Goal: Task Accomplishment & Management: Complete application form

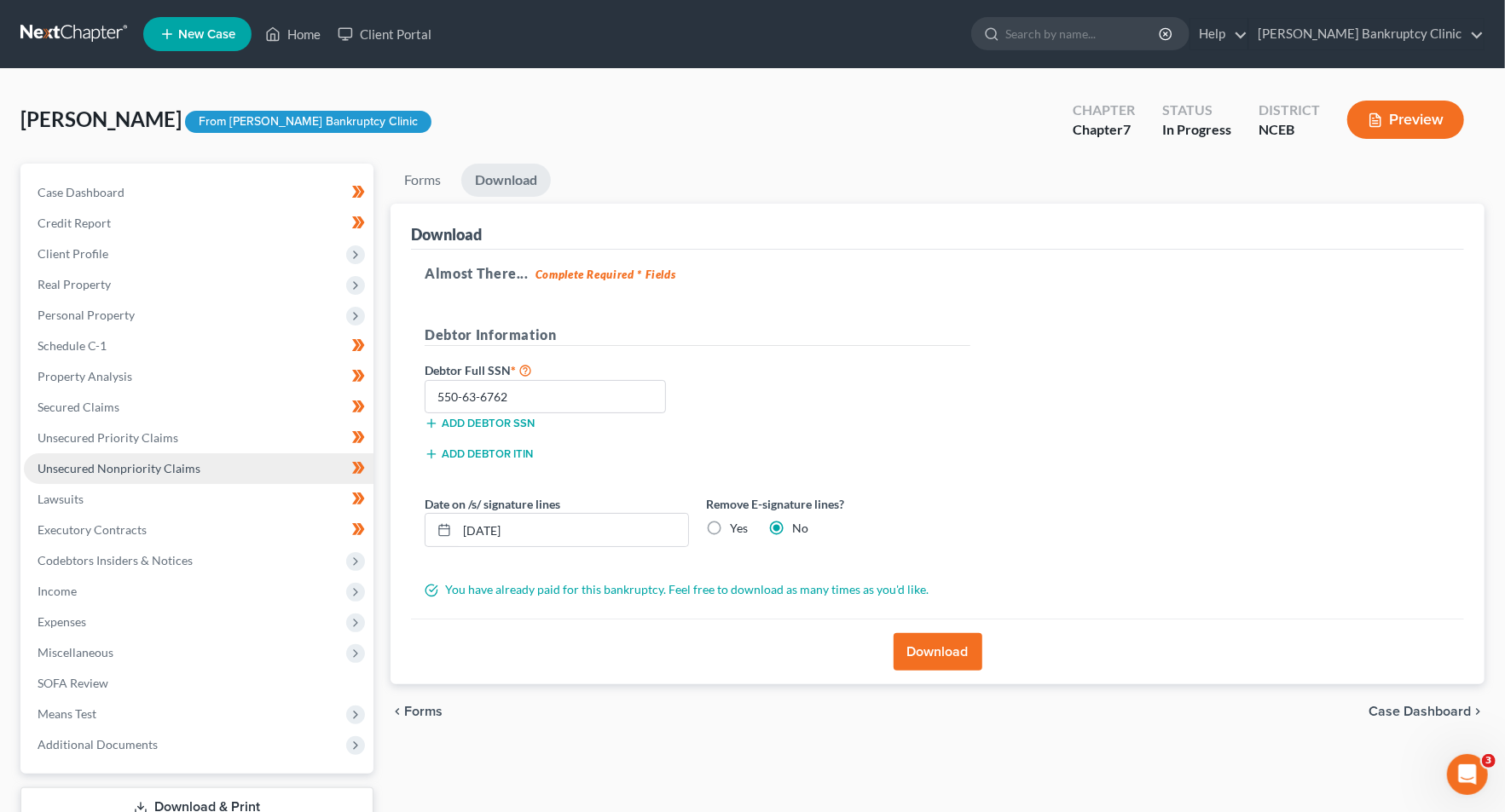
click at [190, 462] on span "Unsecured Nonpriority Claims" at bounding box center [119, 469] width 163 height 15
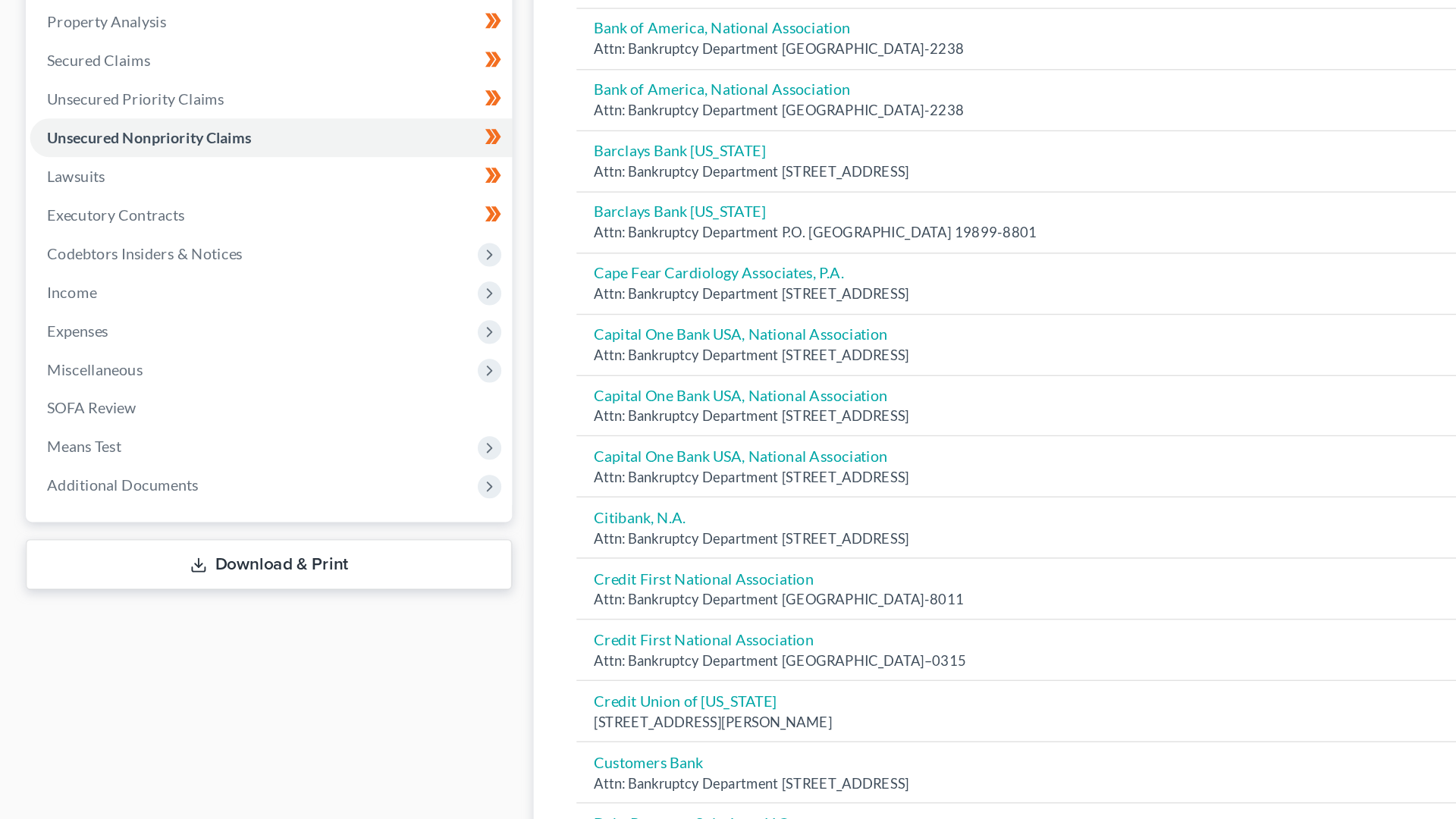
scroll to position [151, 0]
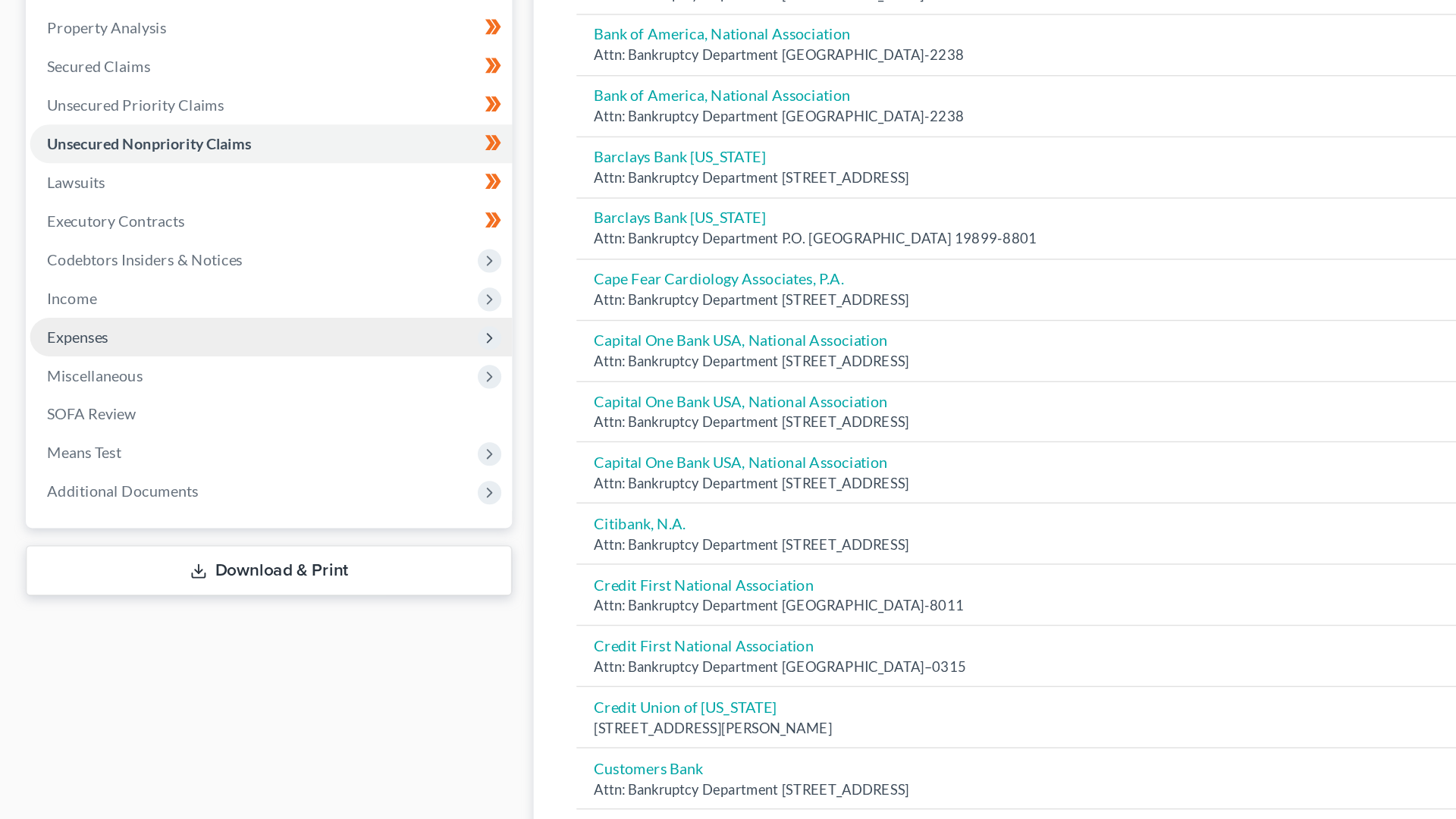
click at [185, 389] on span "Expenses" at bounding box center [192, 402] width 341 height 27
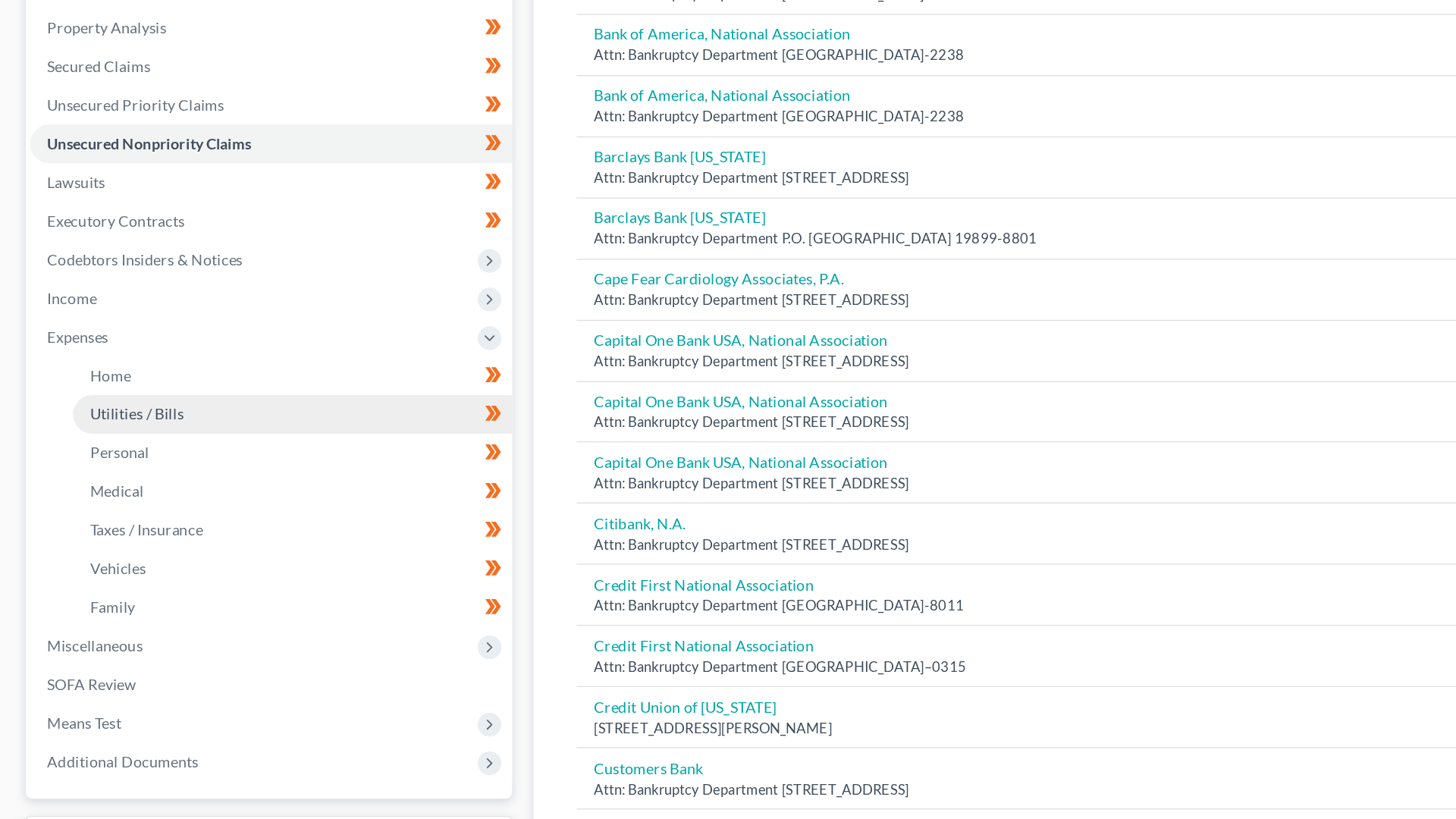
click at [259, 444] on link "Utilities / Bills" at bounding box center [206, 457] width 310 height 27
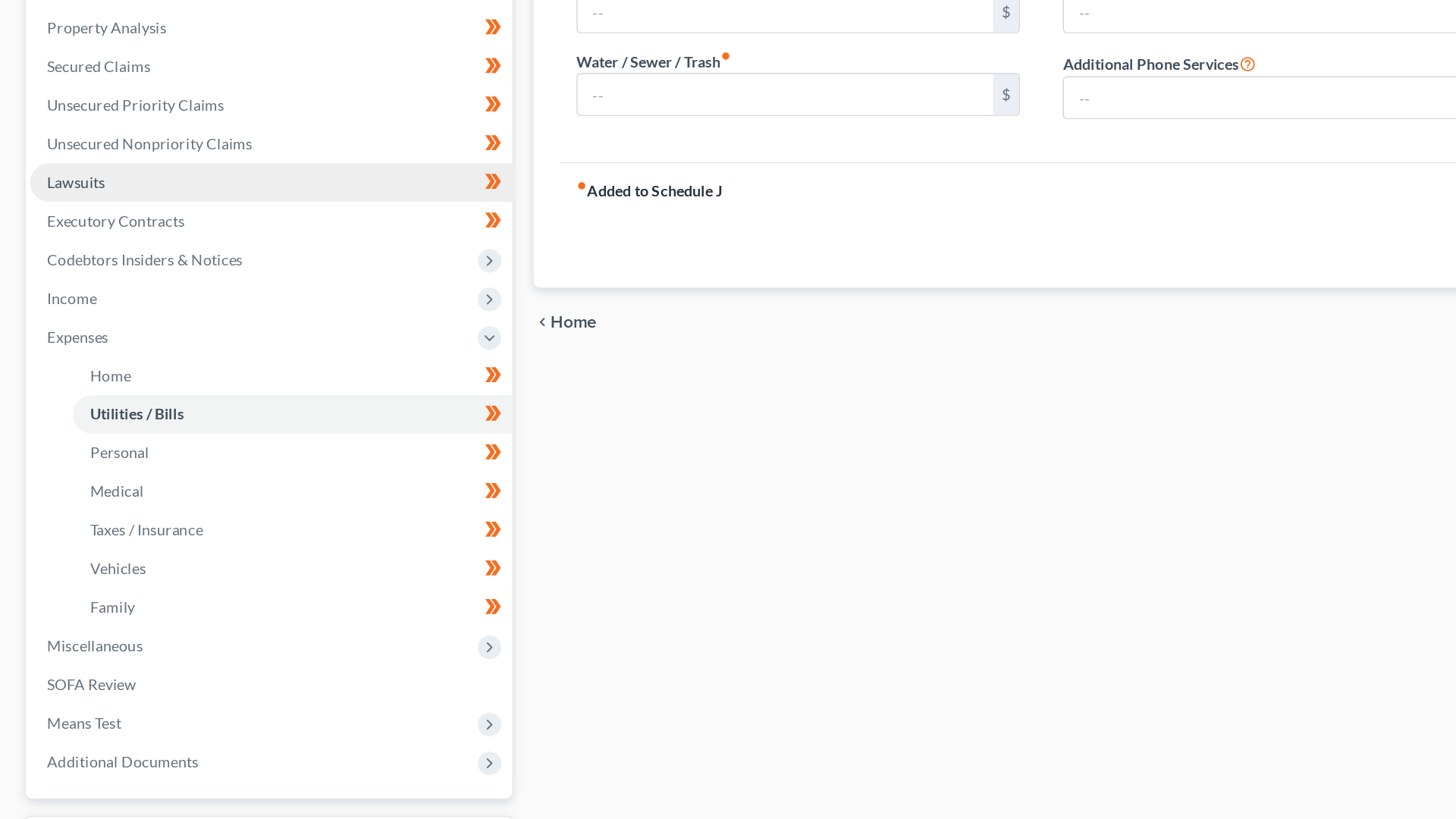
type input "0.00"
type input "55.00"
type input "0.00"
type input "68.82"
type input "0.00"
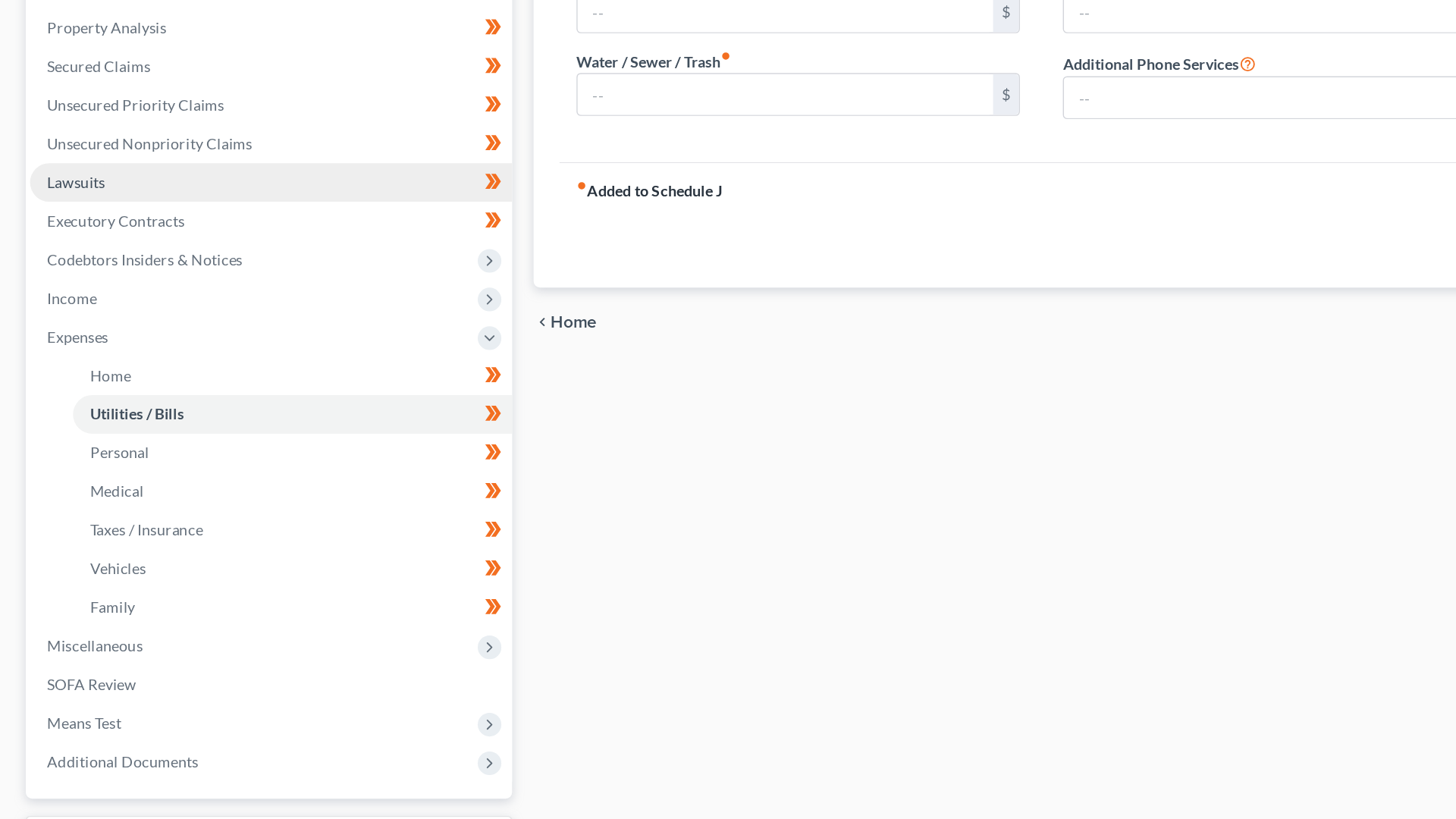
type input "0.00"
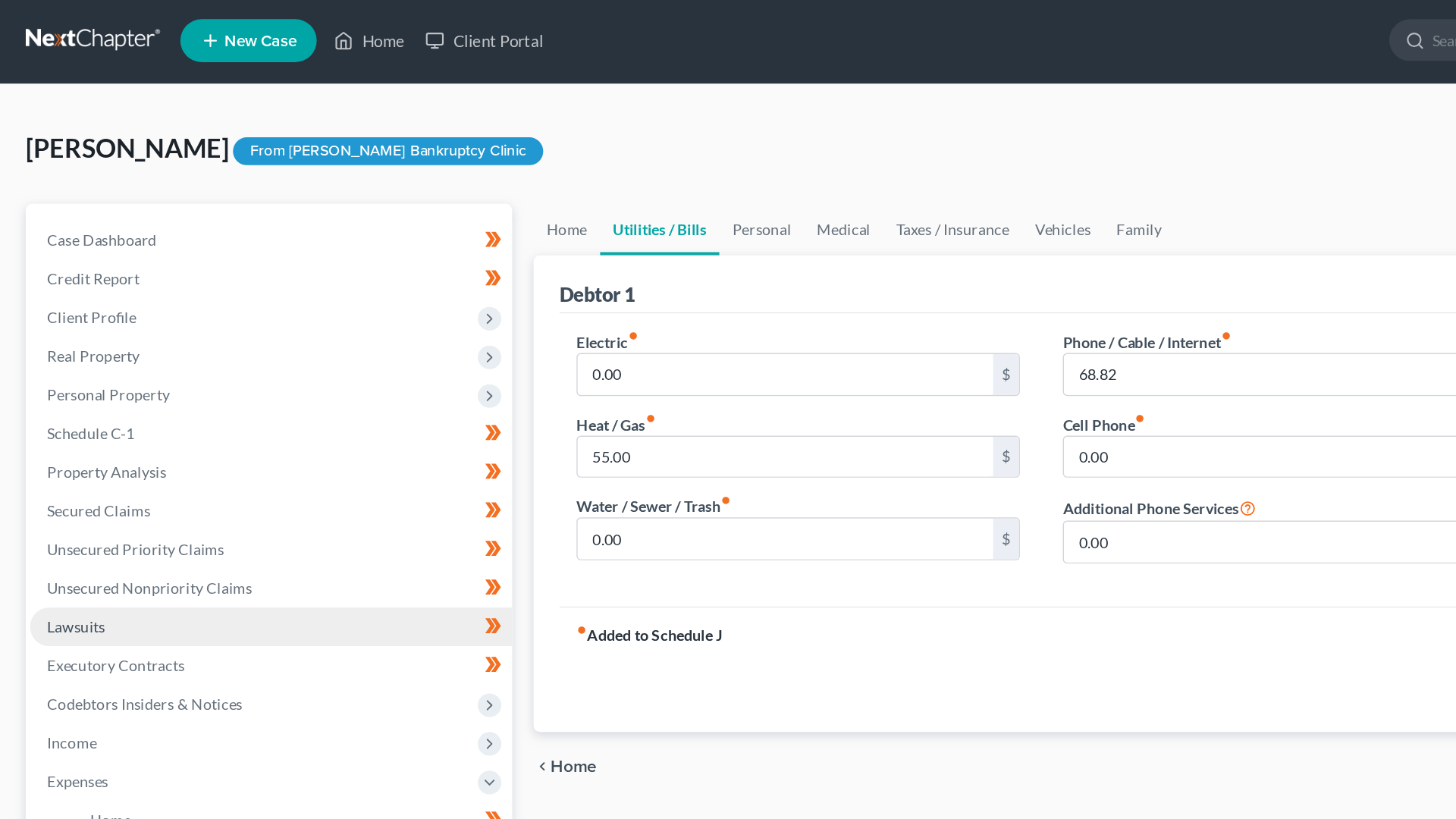
click at [252, 295] on ul "Case Dashboard Payments Invoices Payments Payments Credit Report Client Profile" at bounding box center [192, 511] width 341 height 710
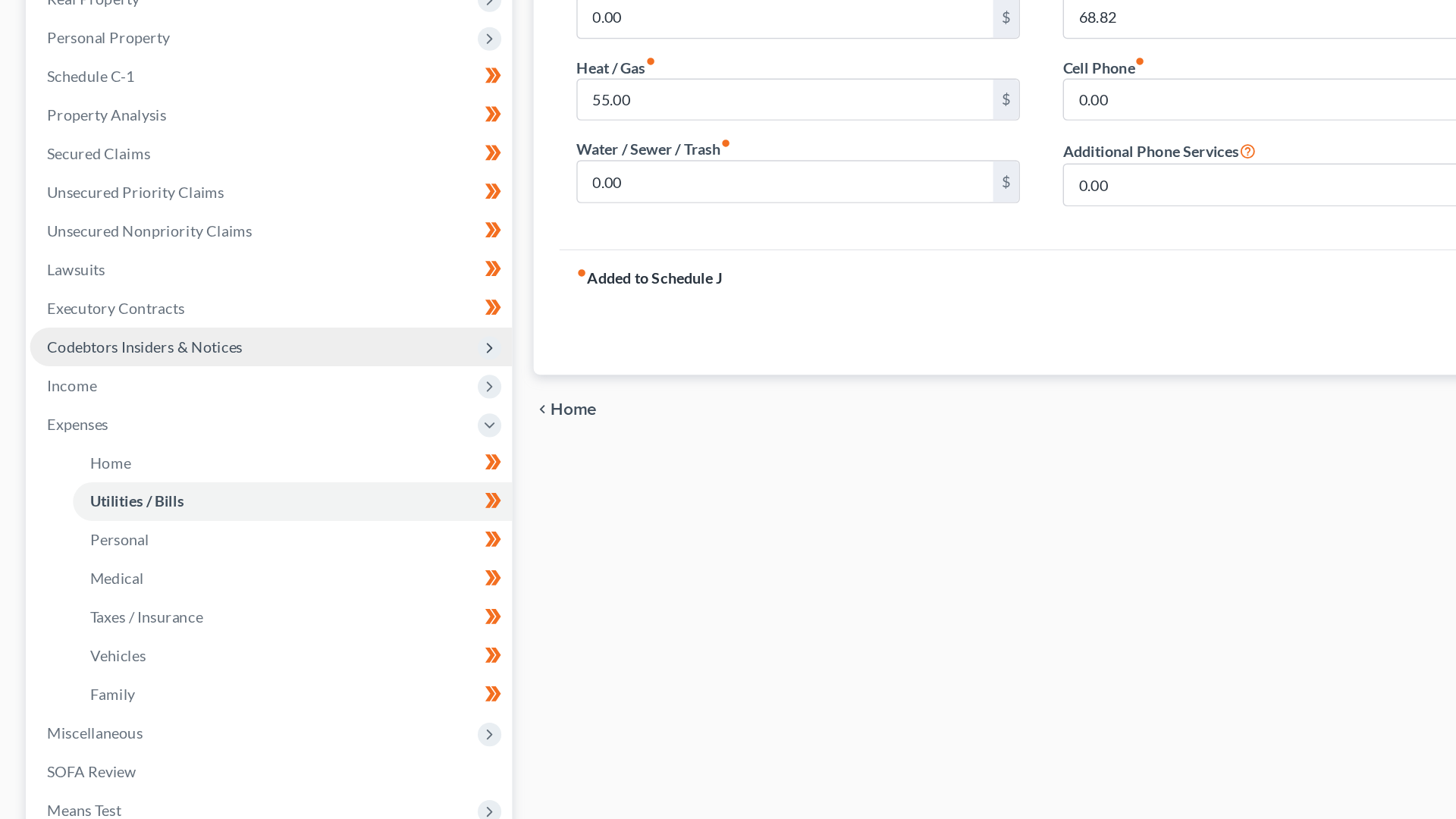
scroll to position [92, 0]
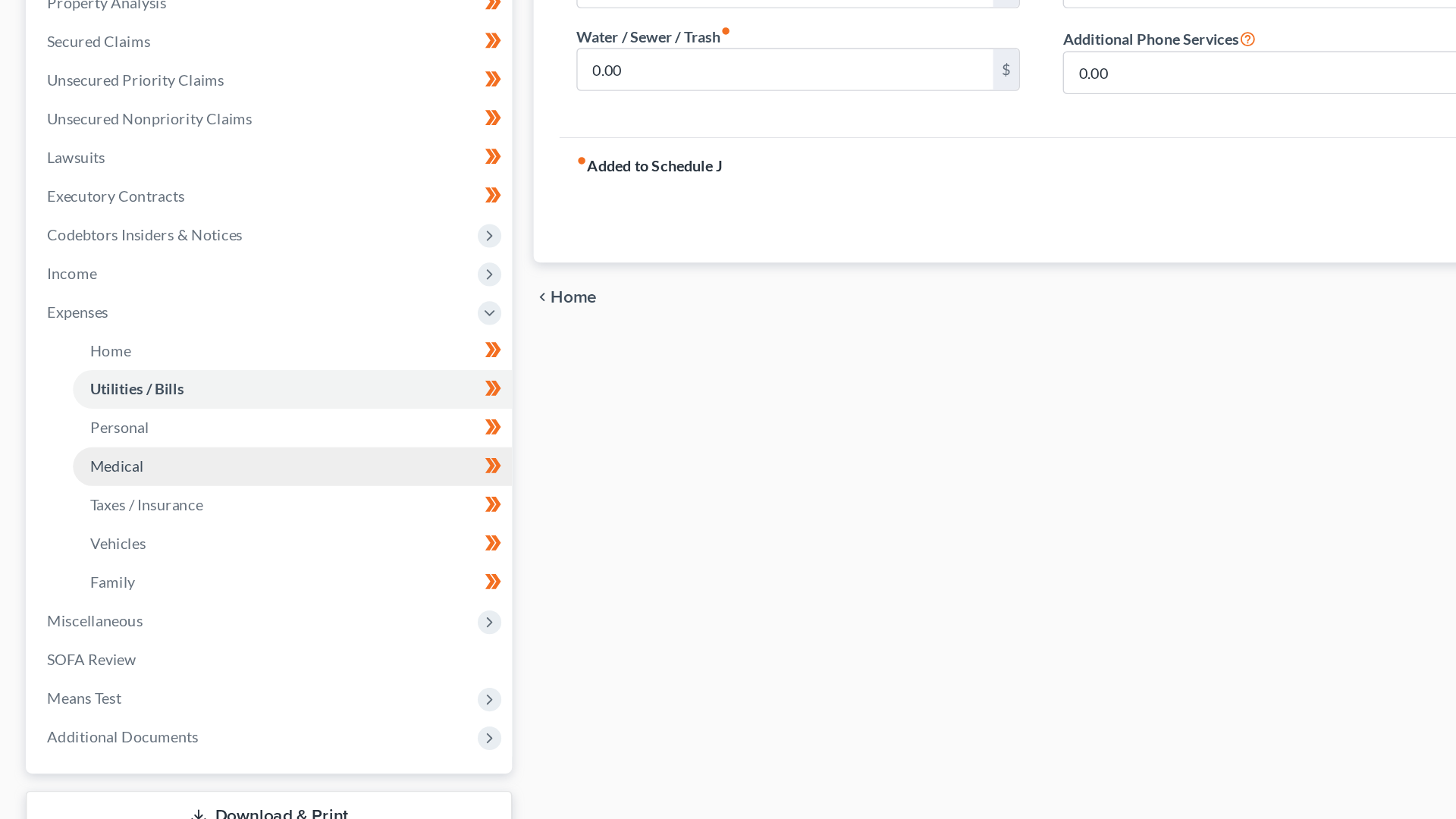
click at [251, 557] on link "Medical" at bounding box center [206, 570] width 310 height 27
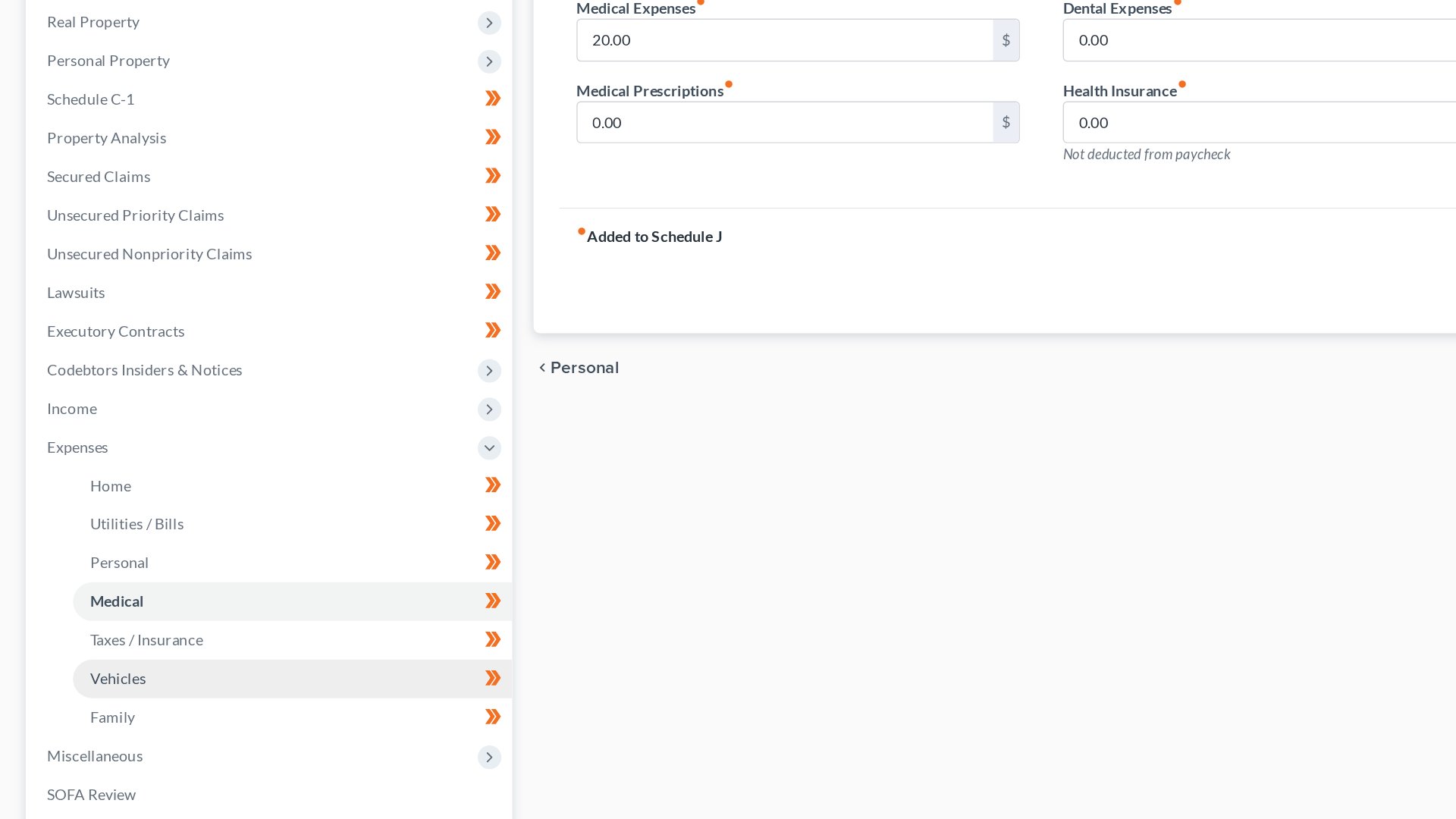
click at [233, 704] on link "Vehicles" at bounding box center [206, 718] width 310 height 27
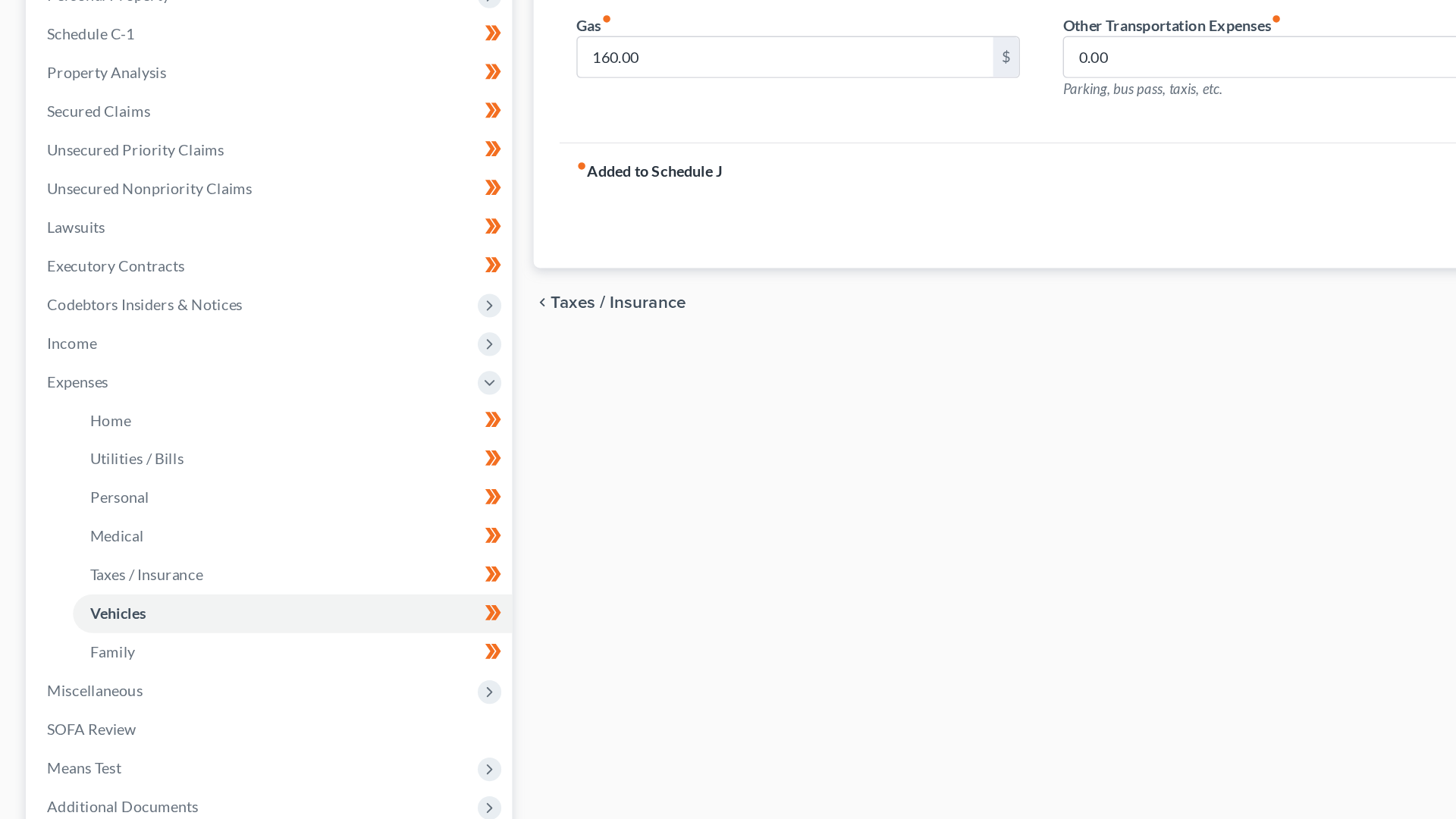
scroll to position [165, 0]
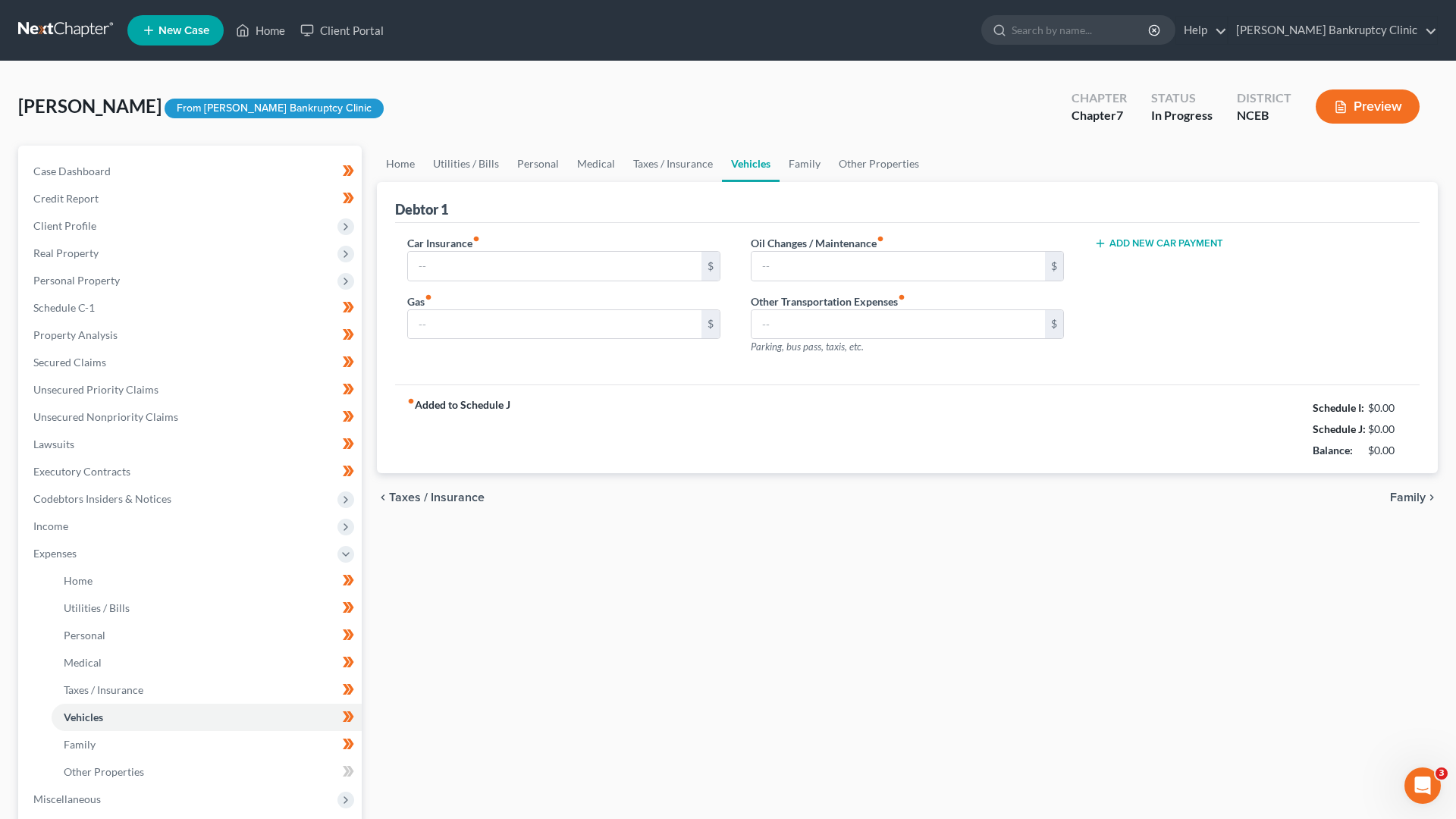
type input "79.00"
type input "160.00"
type input "50.00"
type input "0.00"
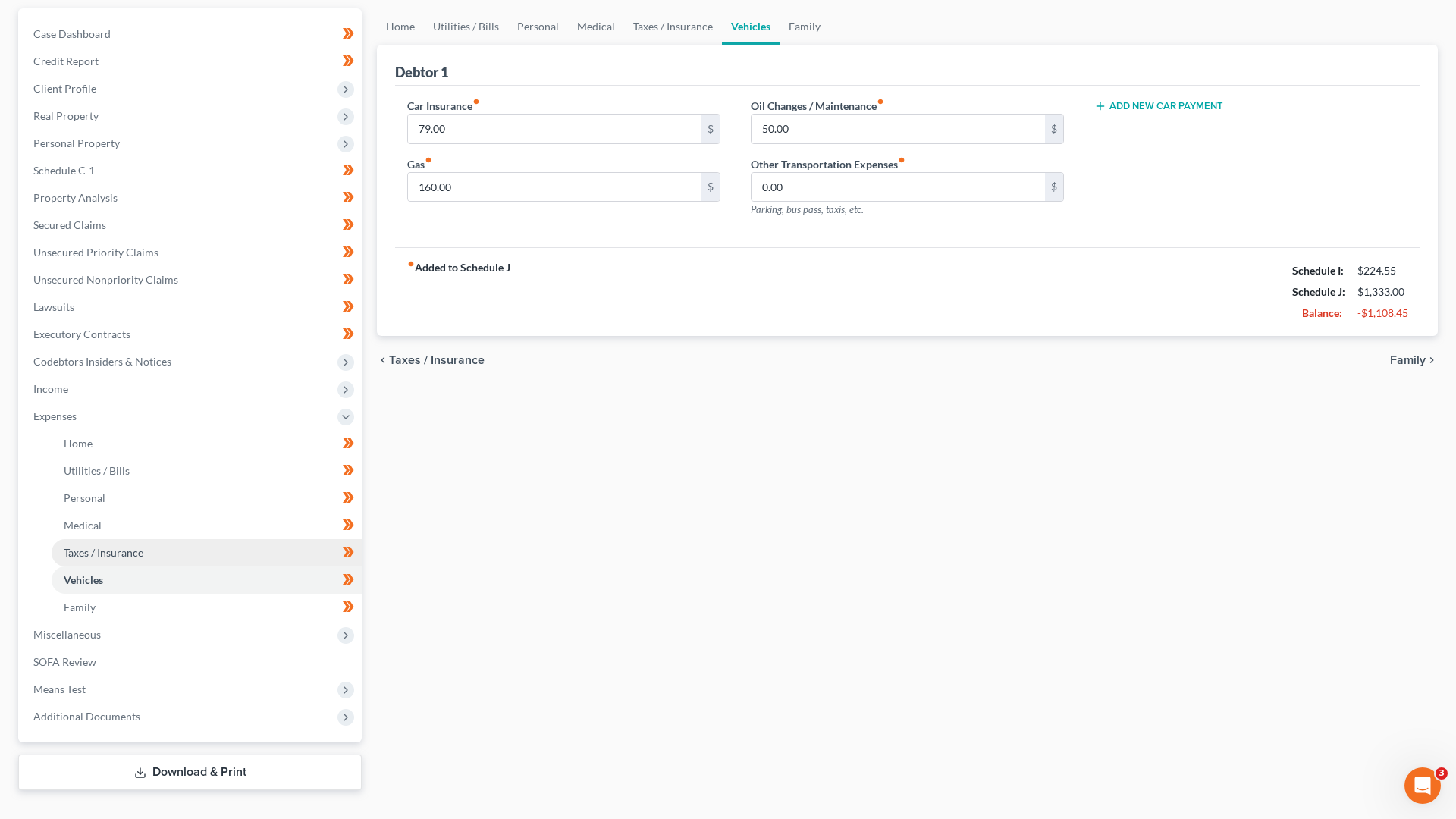
click at [207, 540] on link "Taxes / Insurance" at bounding box center [206, 553] width 310 height 27
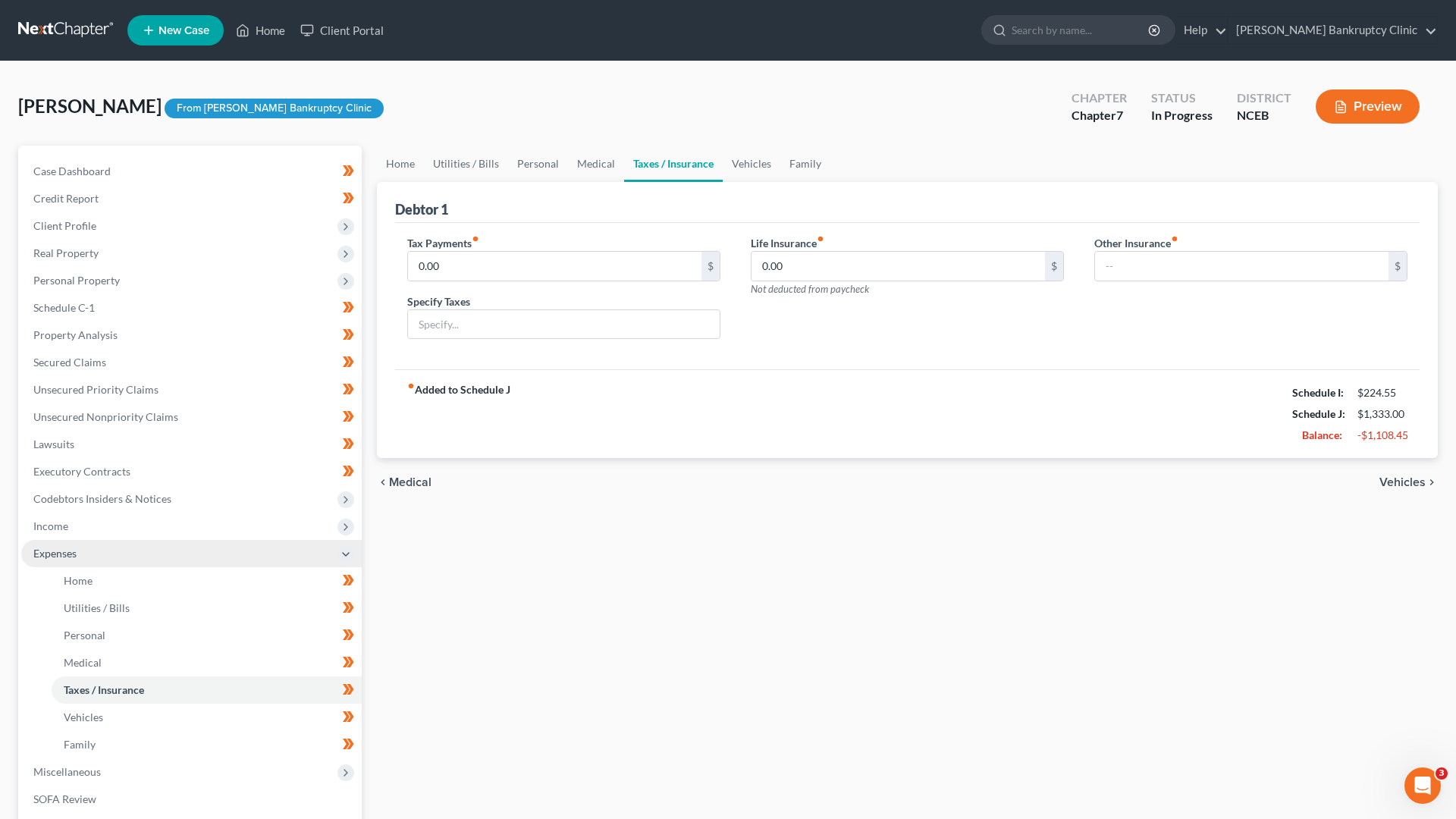
scroll to position [73, 0]
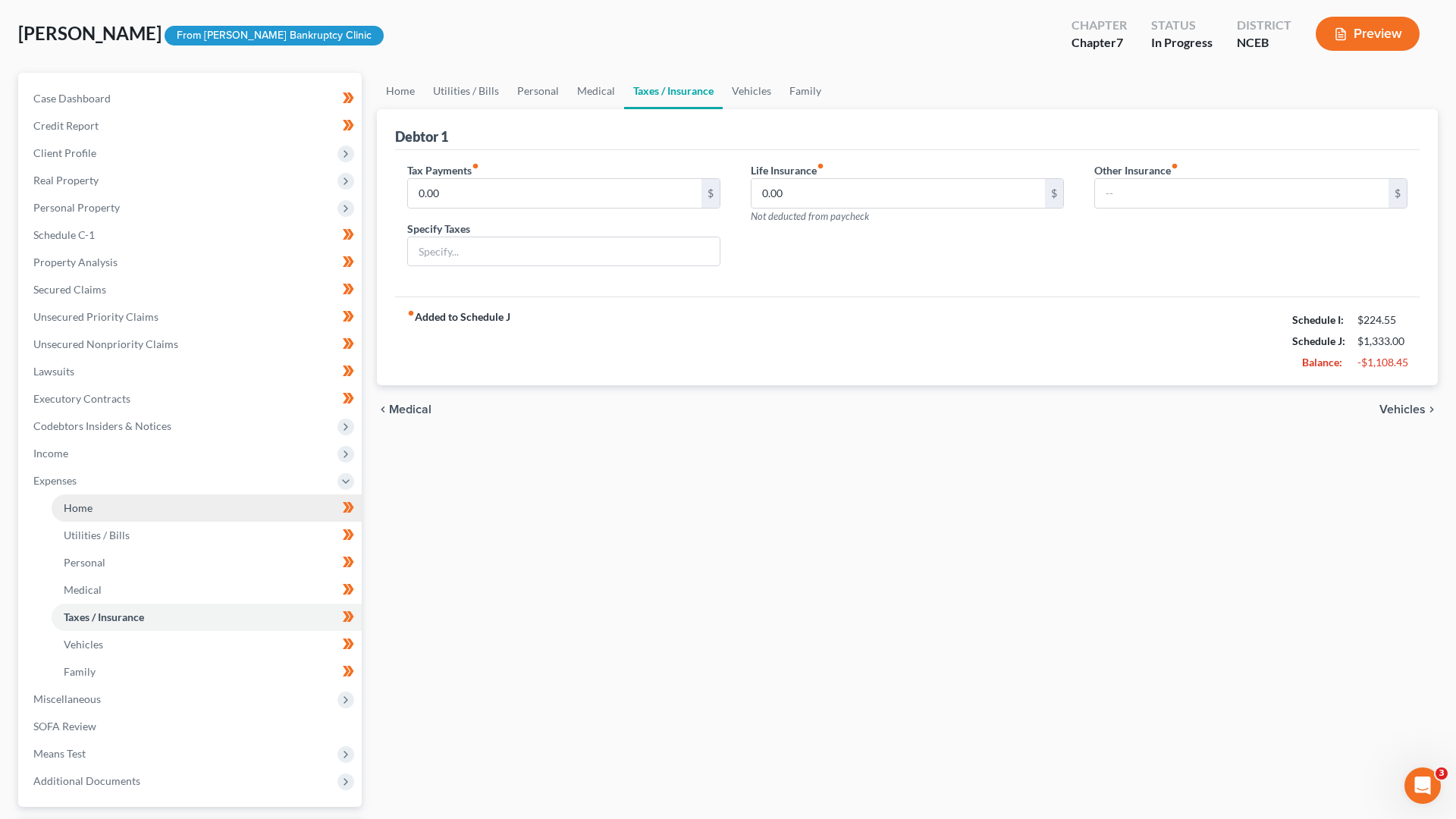
click at [175, 513] on link "Home" at bounding box center [206, 508] width 310 height 27
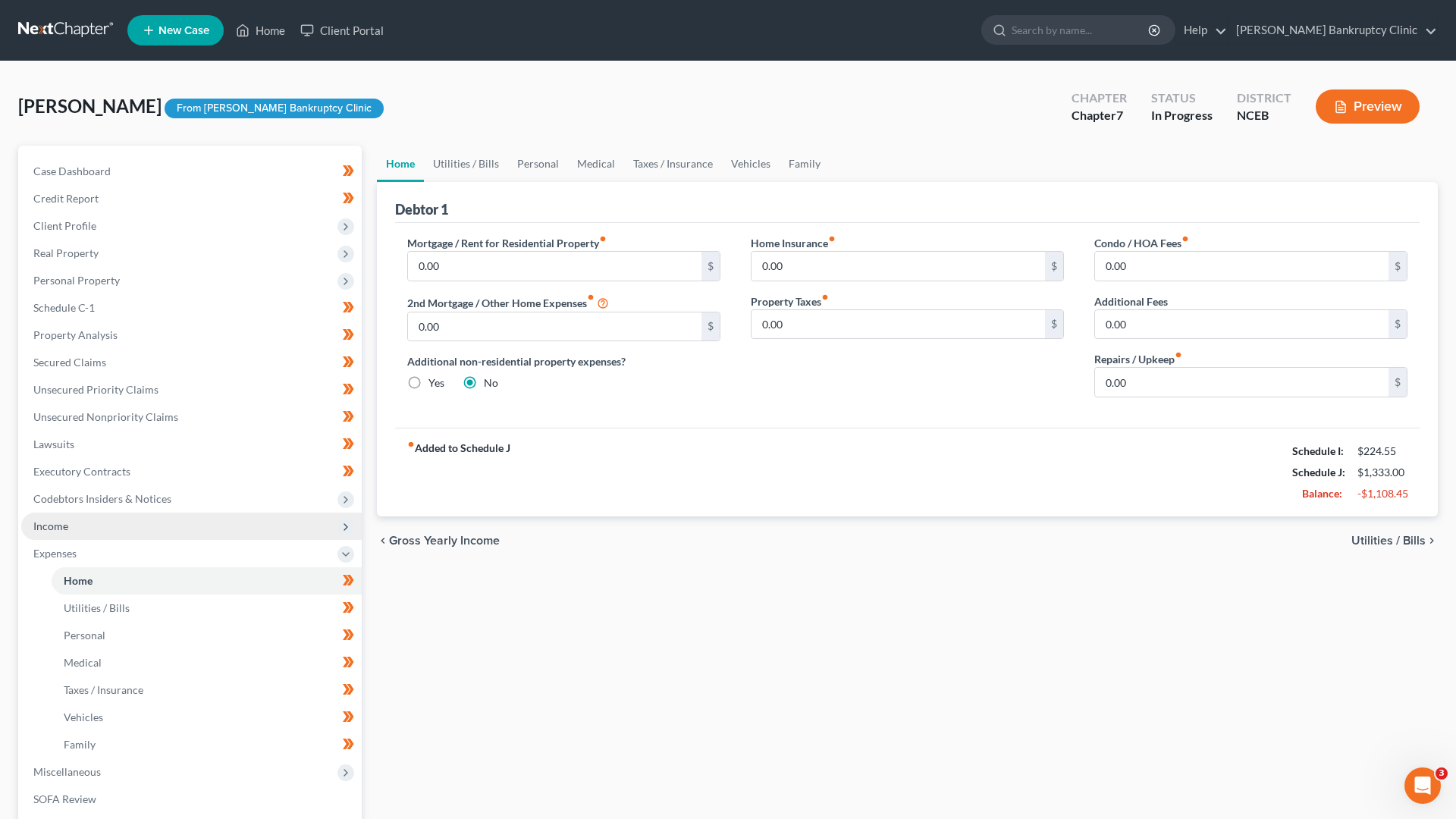
scroll to position [35, 0]
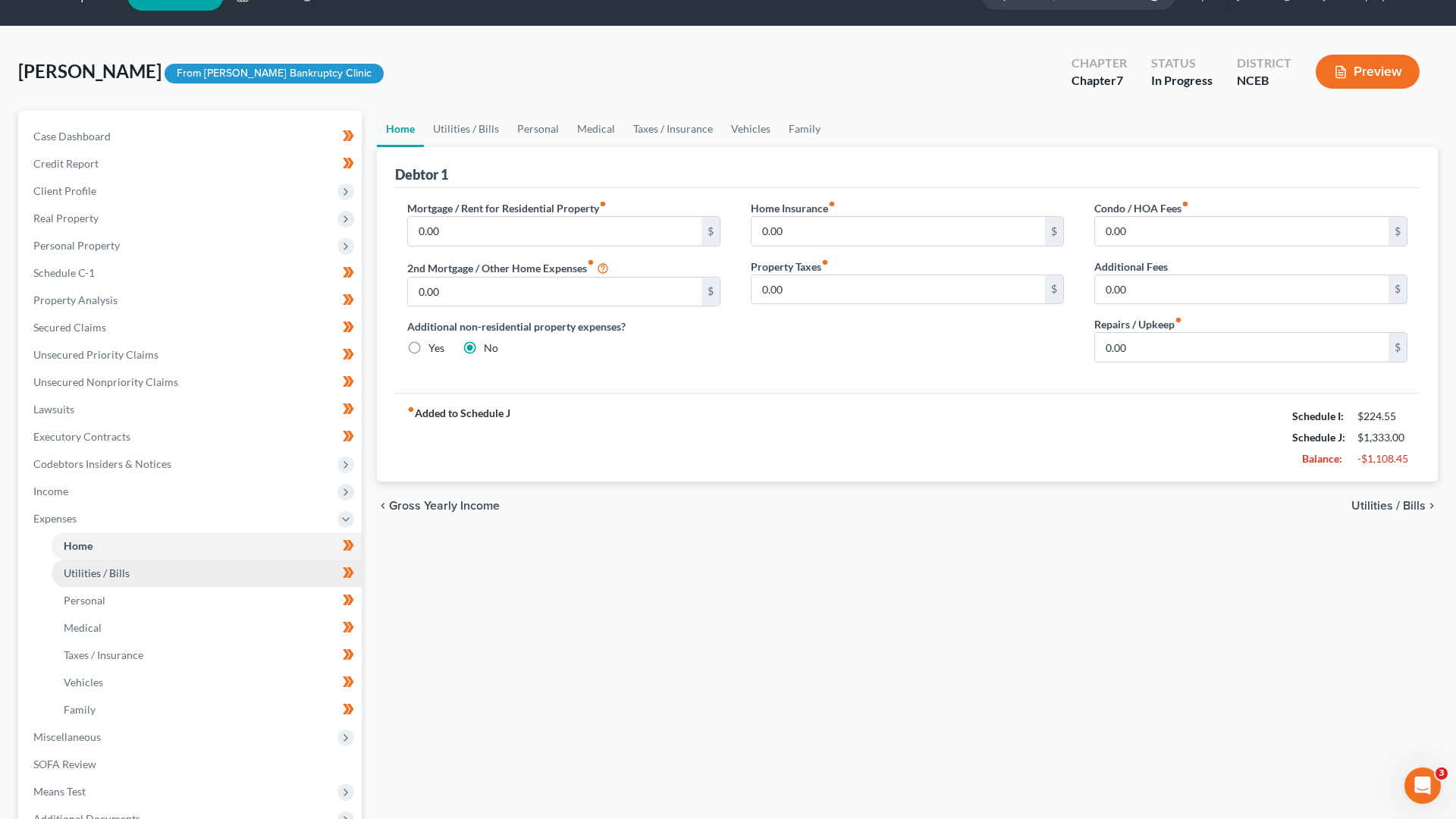
click at [160, 581] on link "Utilities / Bills" at bounding box center [206, 573] width 310 height 27
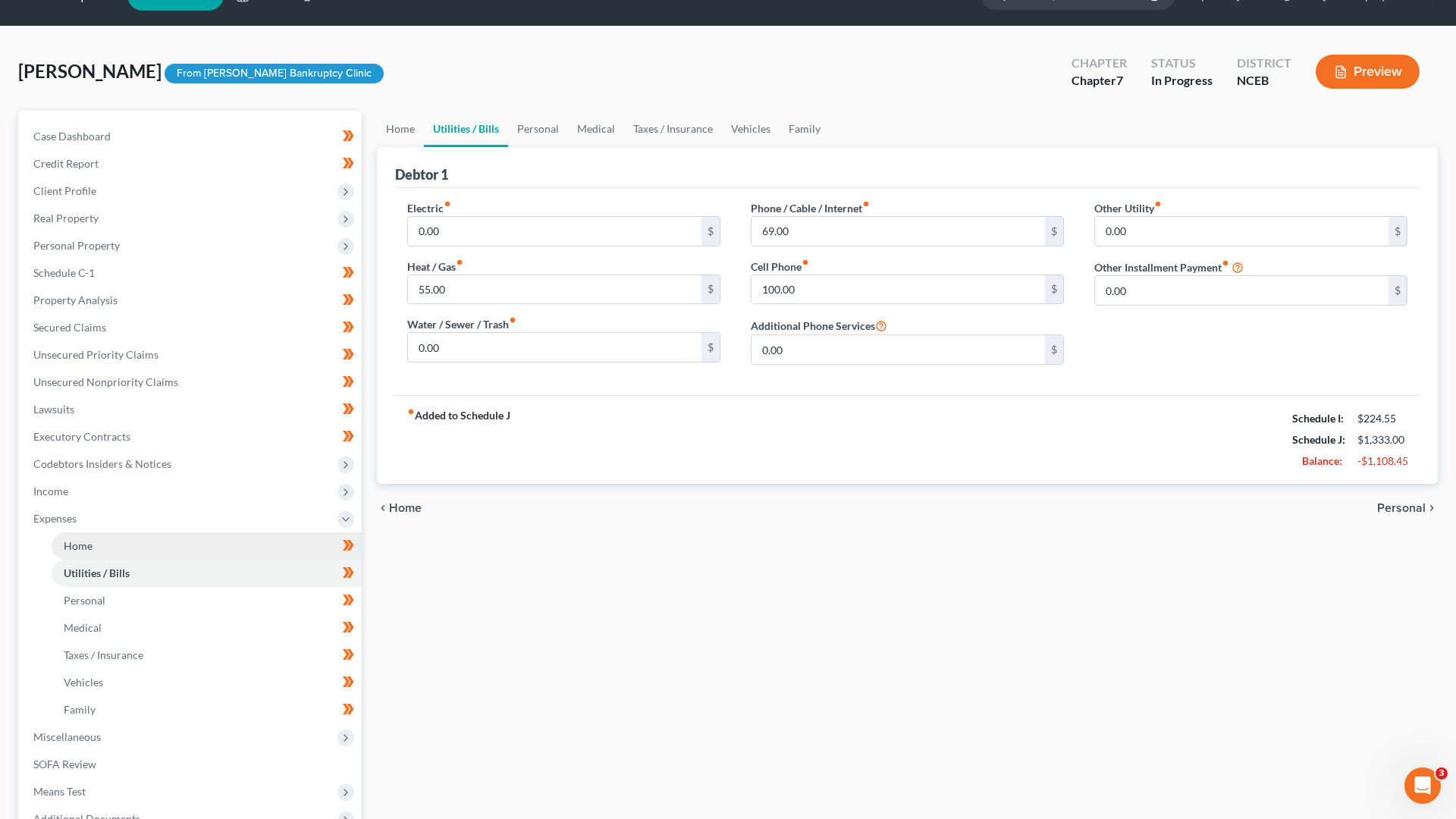
scroll to position [52, 0]
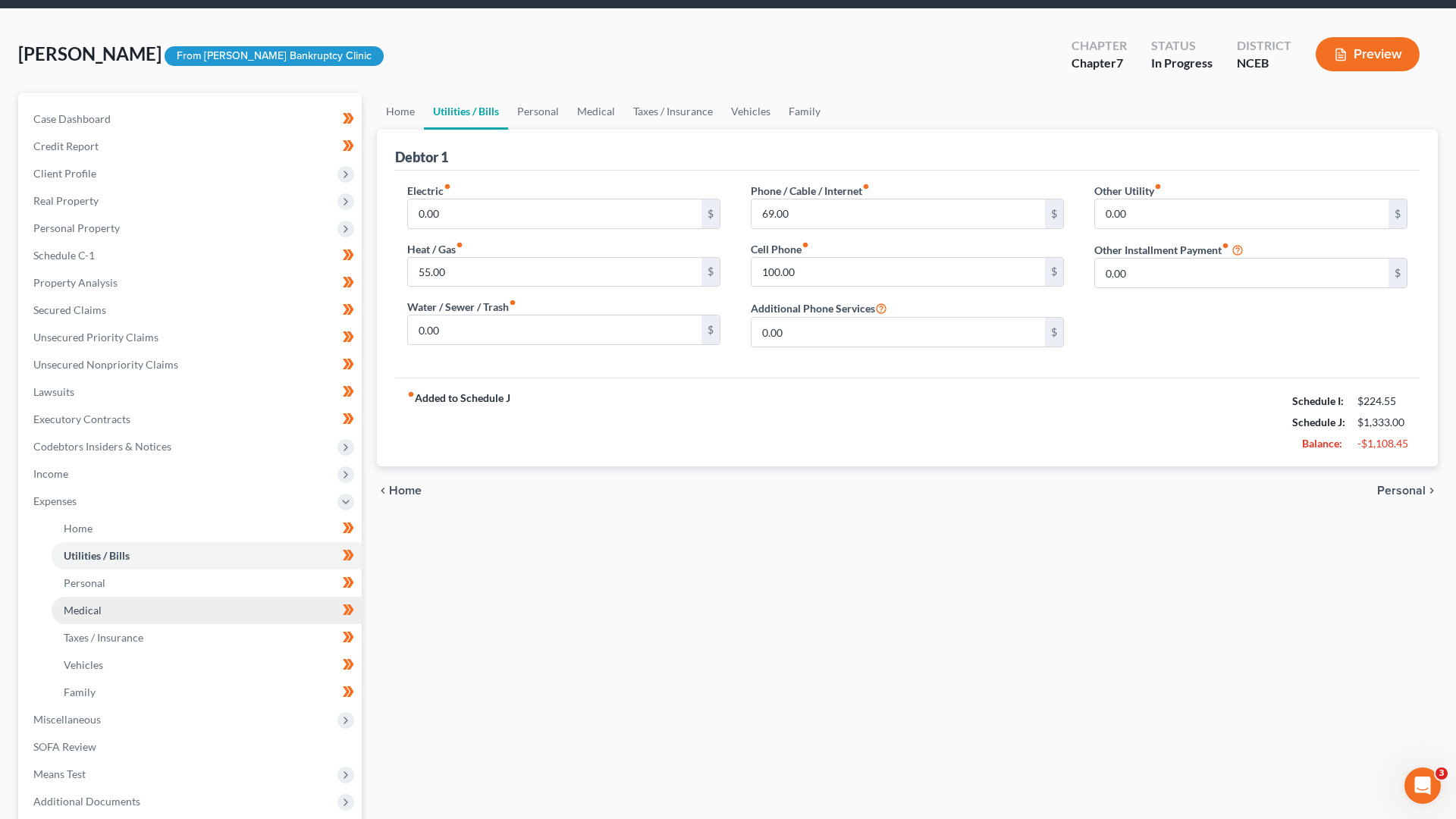
click at [153, 603] on link "Medical" at bounding box center [206, 610] width 310 height 27
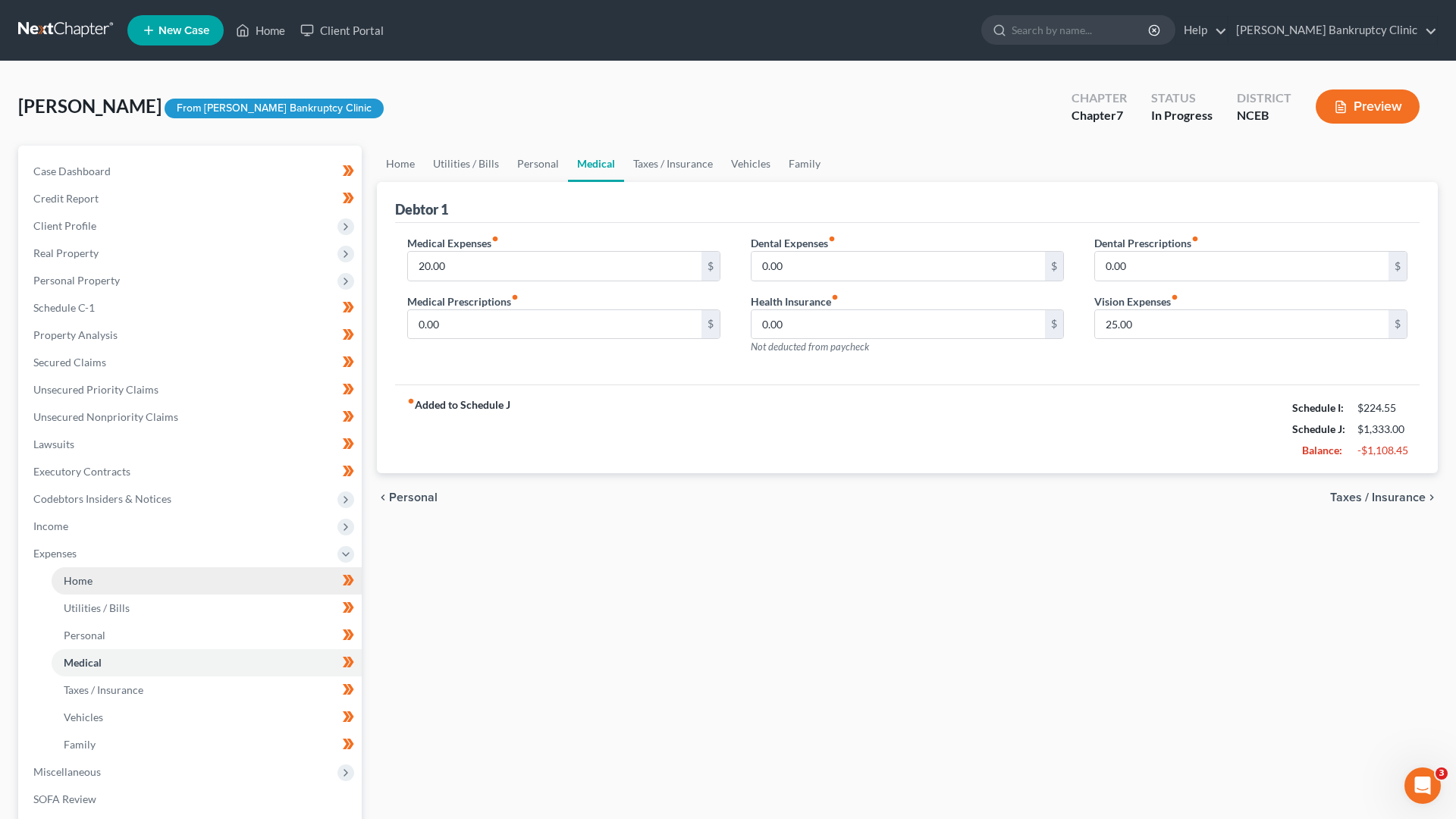
click at [158, 587] on link "Home" at bounding box center [206, 580] width 310 height 27
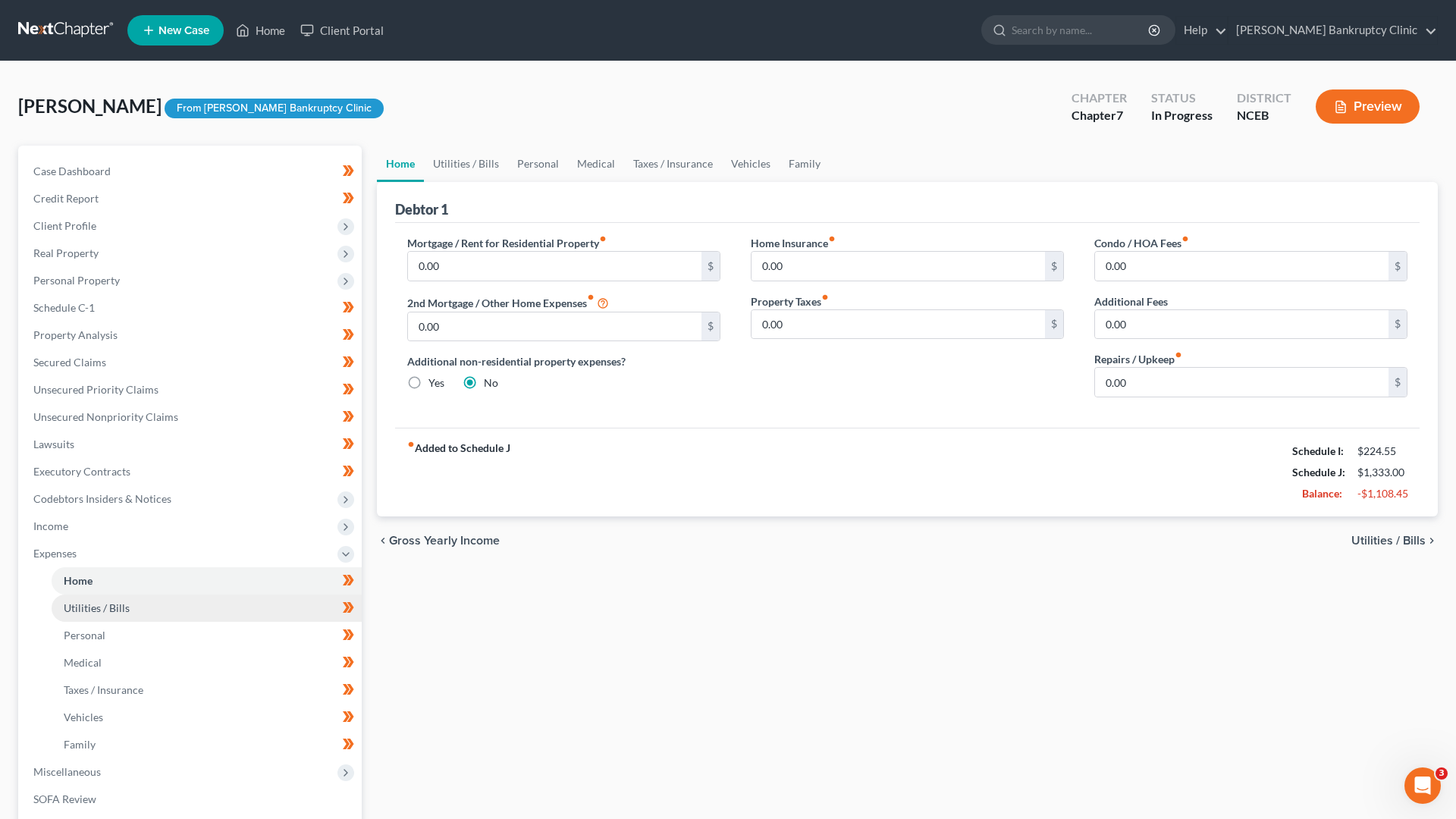
click at [153, 609] on link "Utilities / Bills" at bounding box center [206, 608] width 310 height 27
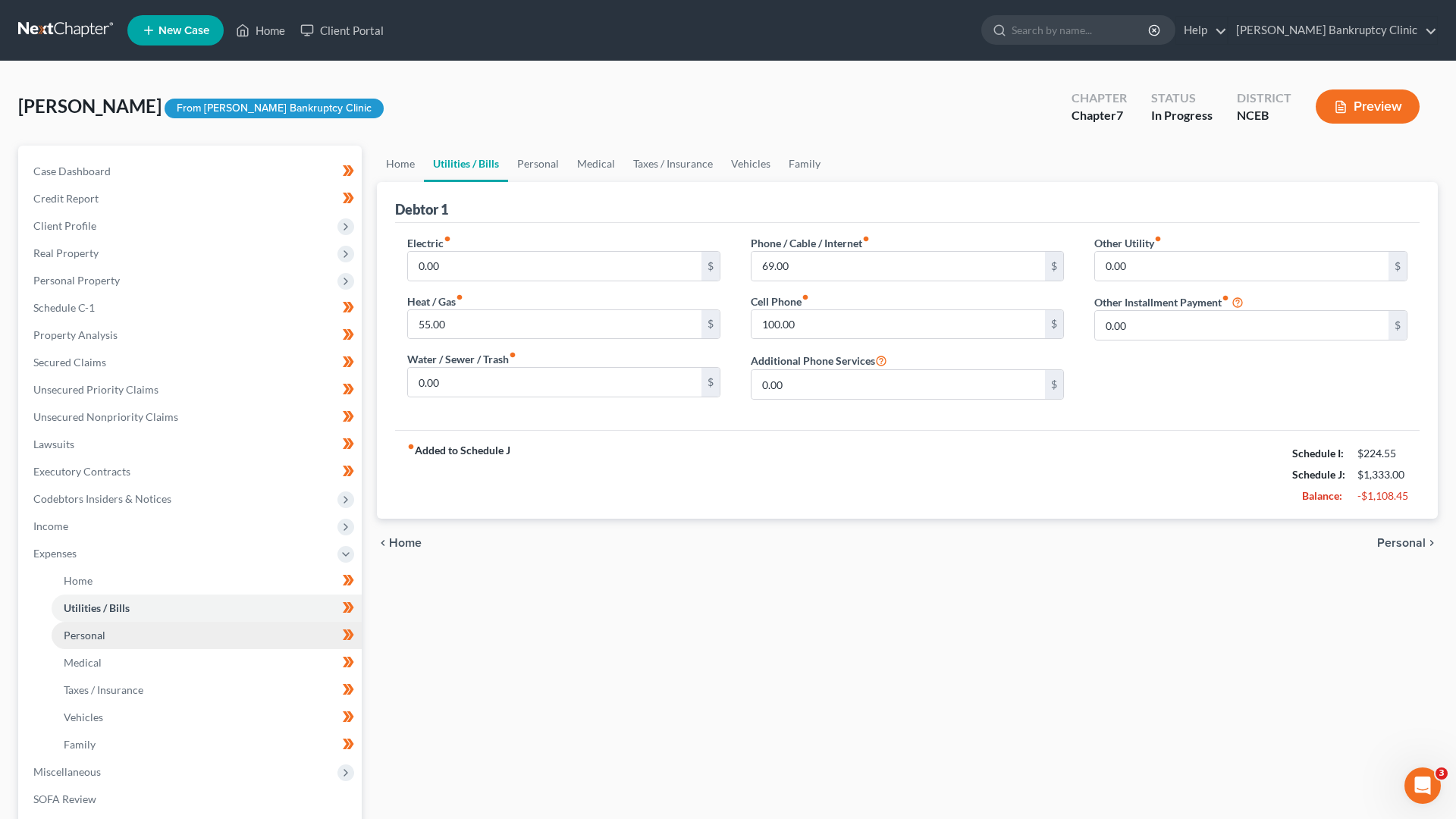
click at [155, 635] on link "Personal" at bounding box center [206, 635] width 310 height 27
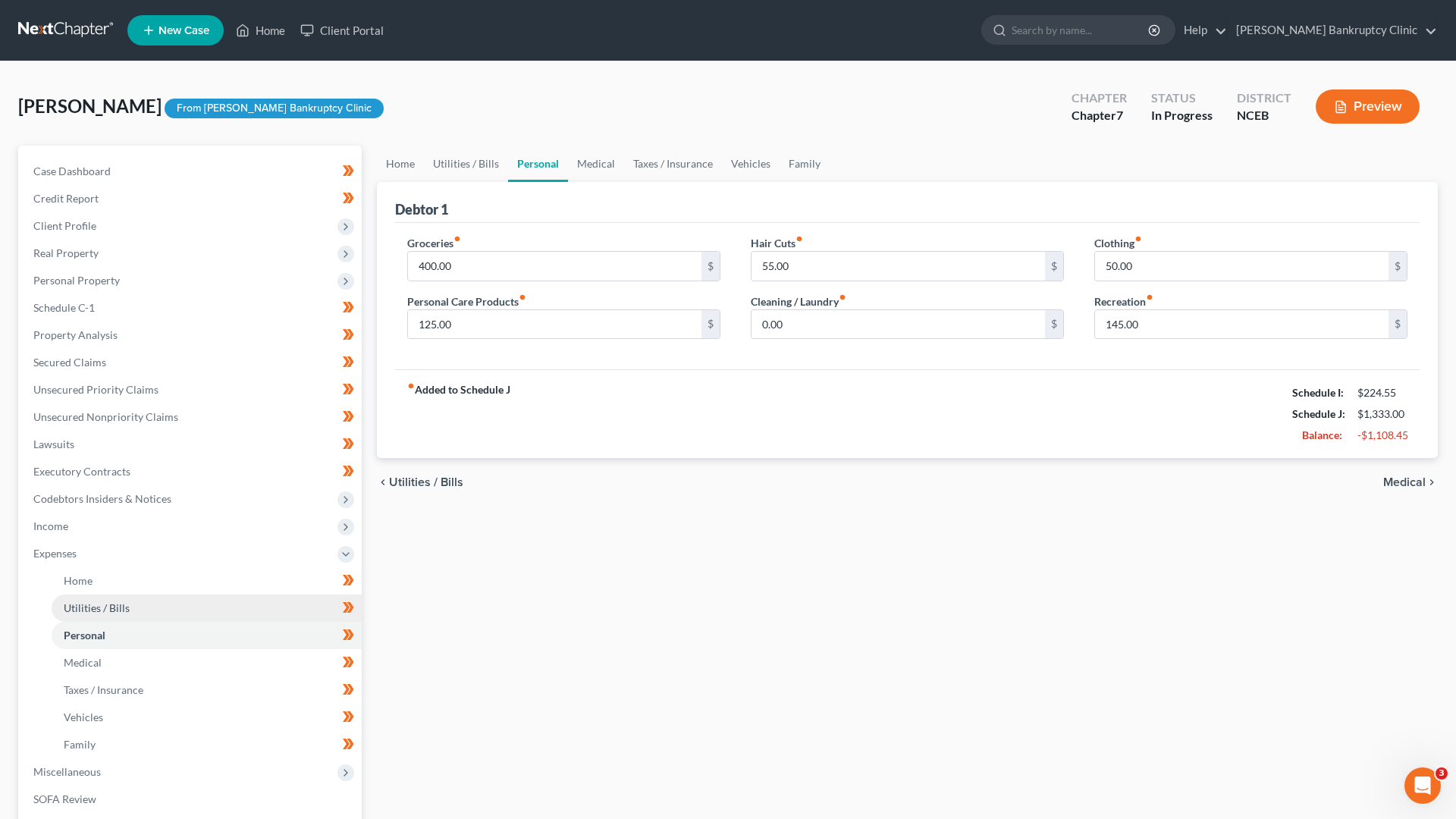
click at [153, 614] on link "Utilities / Bills" at bounding box center [206, 608] width 310 height 27
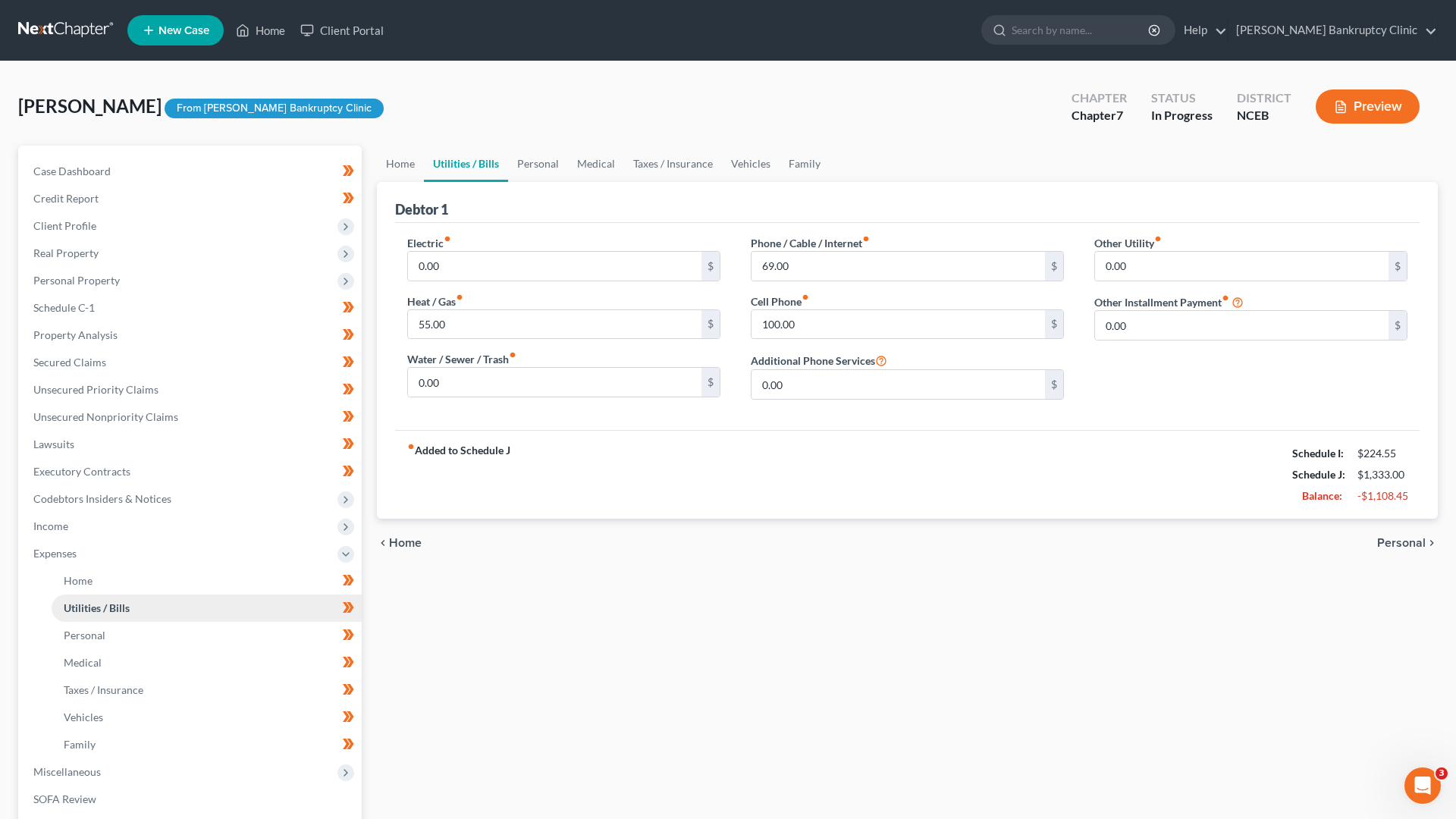
scroll to position [37, 0]
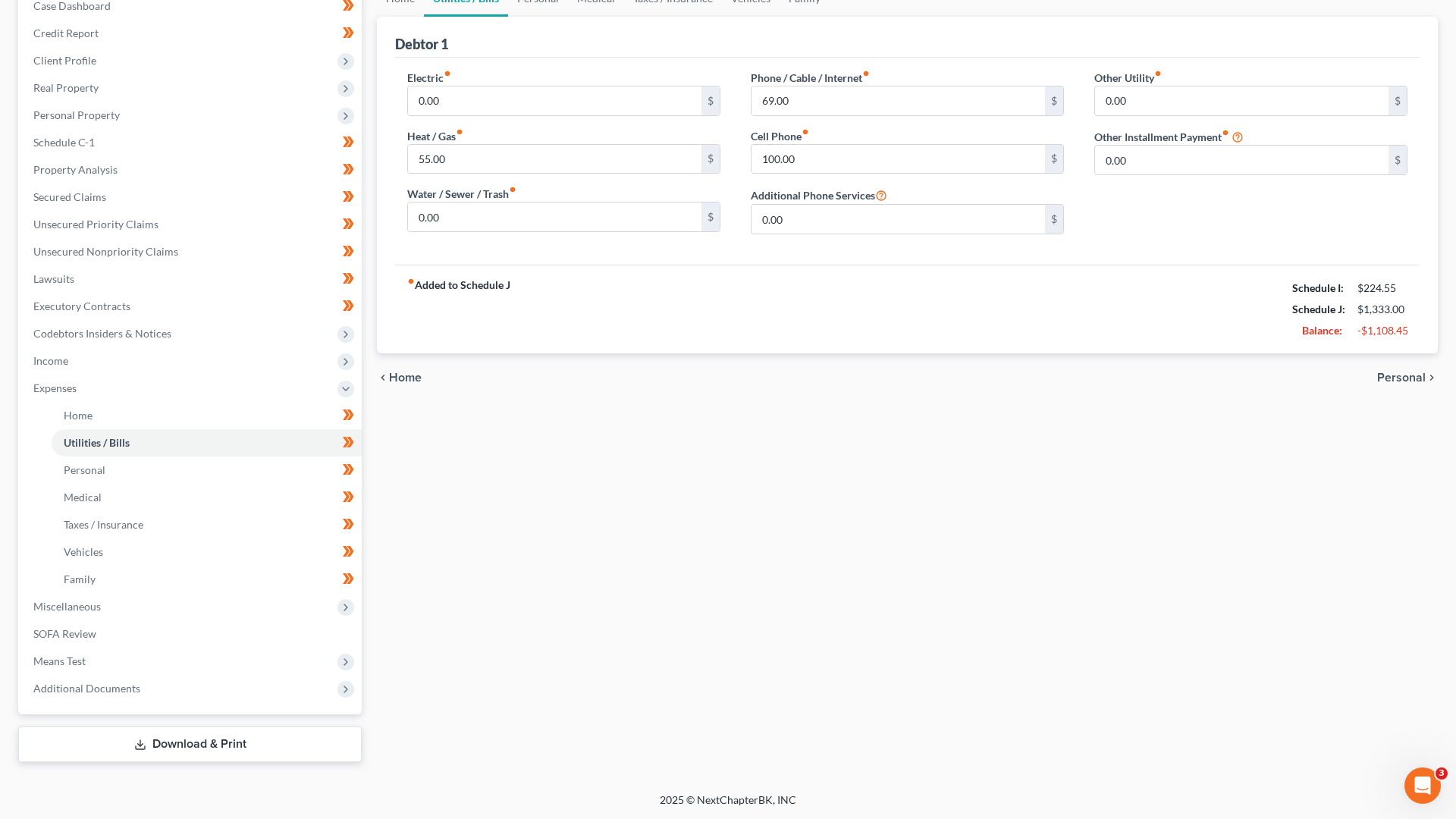
click at [195, 733] on link "Download & Print" at bounding box center [190, 744] width 343 height 36
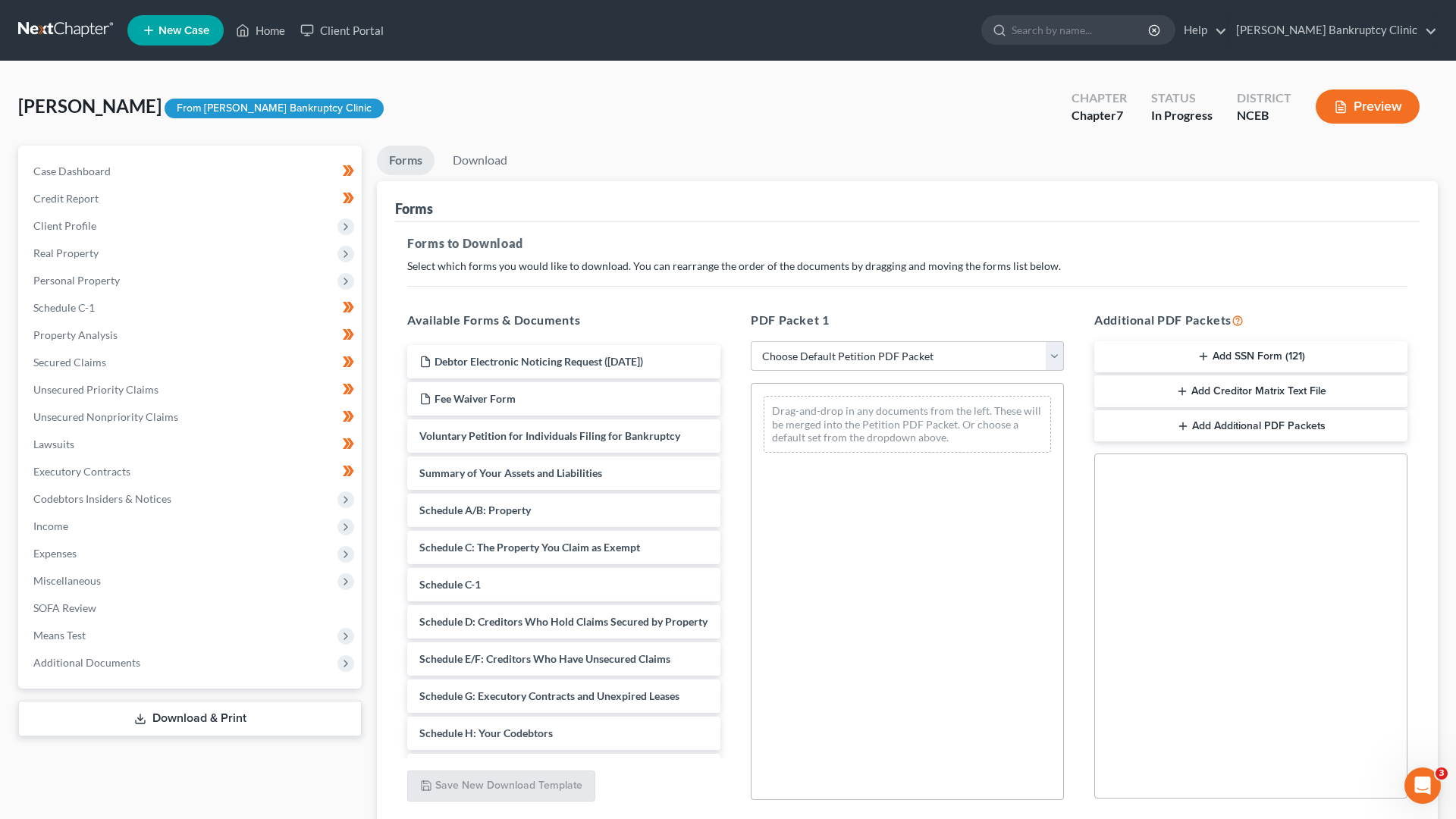
select select "0"
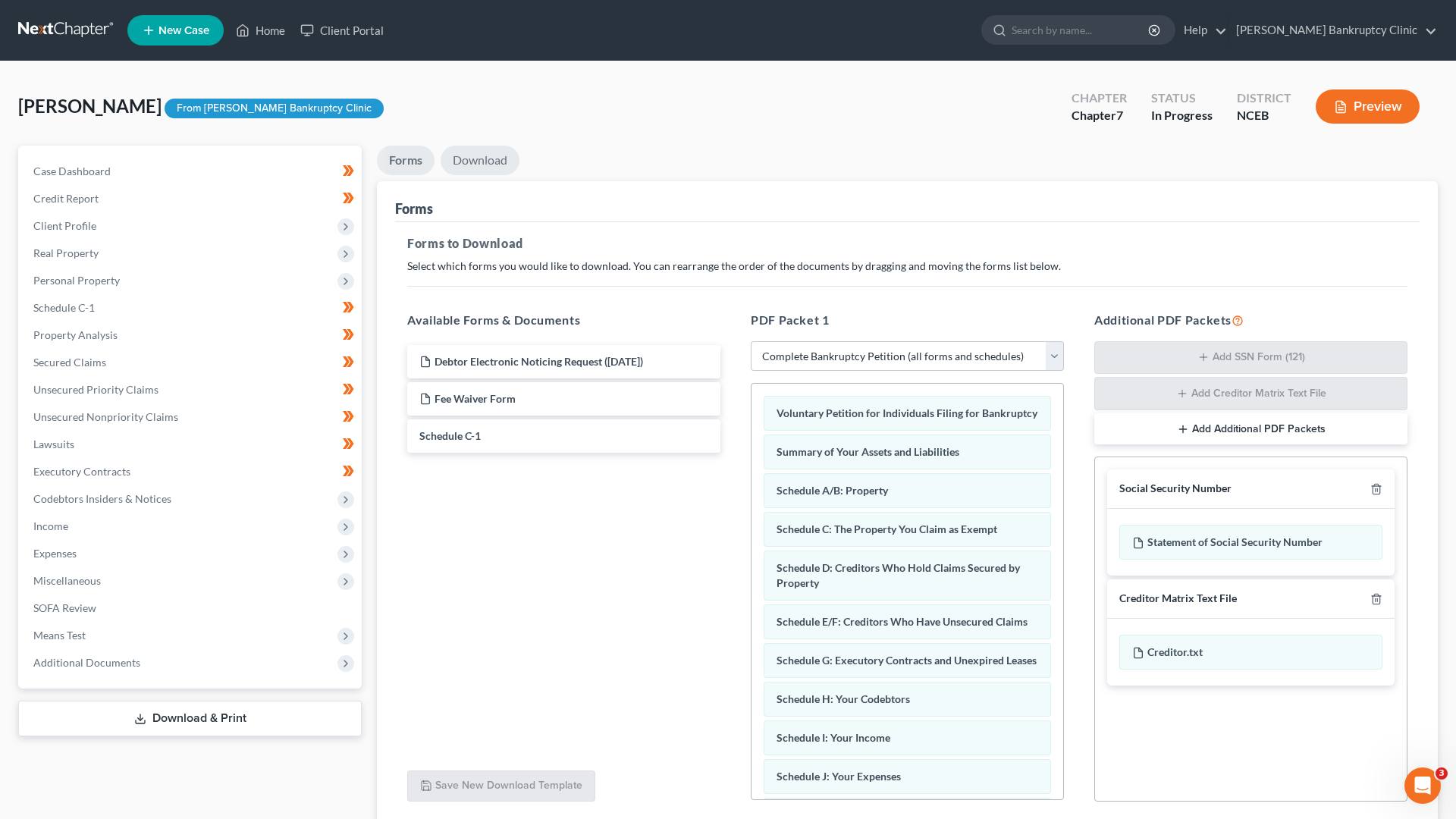
click at [483, 158] on link "Download" at bounding box center [480, 160] width 79 height 30
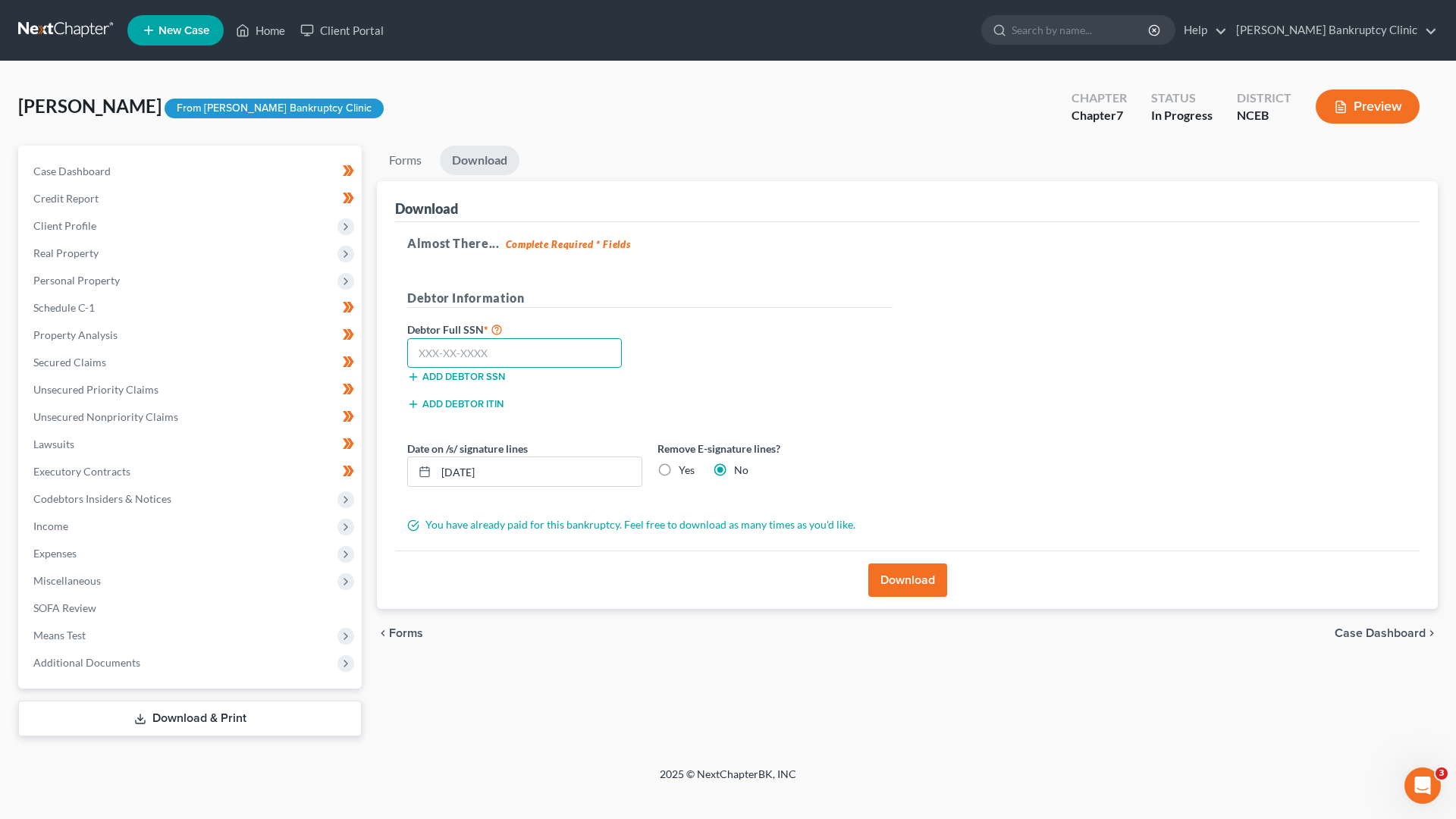
click at [522, 358] on input "text" at bounding box center [515, 353] width 215 height 30
paste input "550-63-6762"
type input "550-63-6762"
click at [918, 576] on button "Download" at bounding box center [907, 580] width 79 height 33
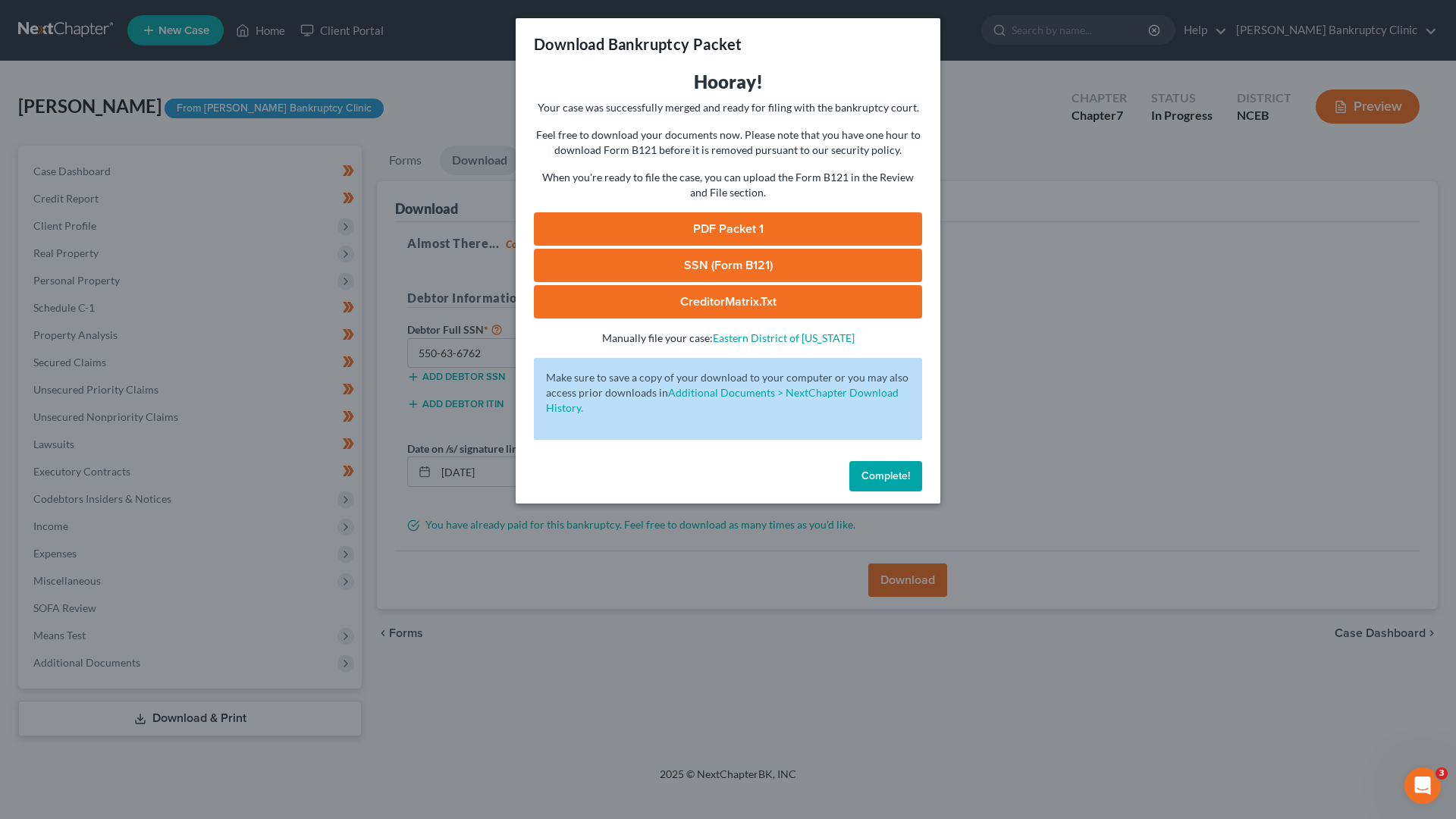
click at [772, 226] on link "PDF Packet 1" at bounding box center [728, 229] width 388 height 33
click at [674, 256] on link "SSN (Form B121)" at bounding box center [728, 265] width 388 height 33
